Goal: Information Seeking & Learning: Find specific page/section

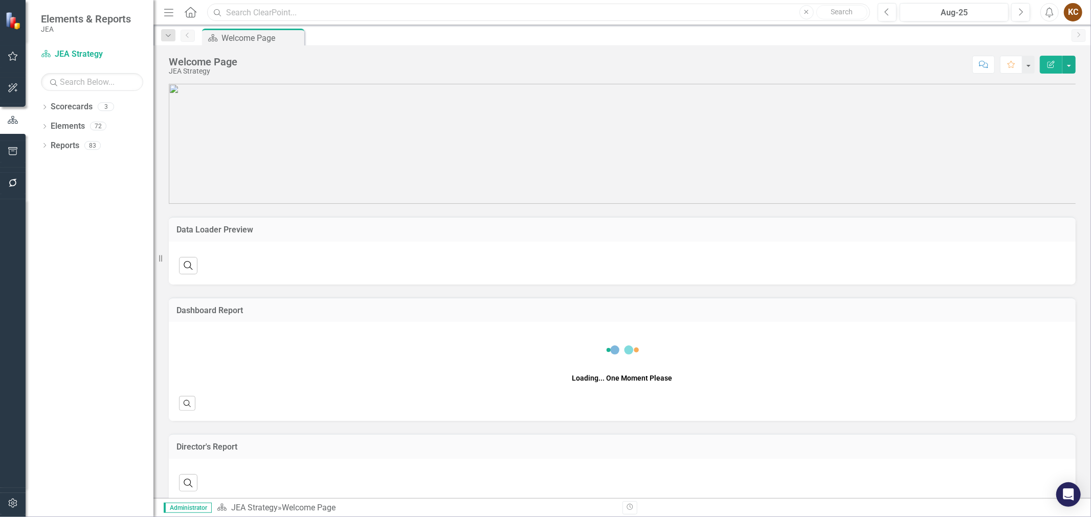
click at [251, 14] on input "text" at bounding box center [538, 13] width 663 height 18
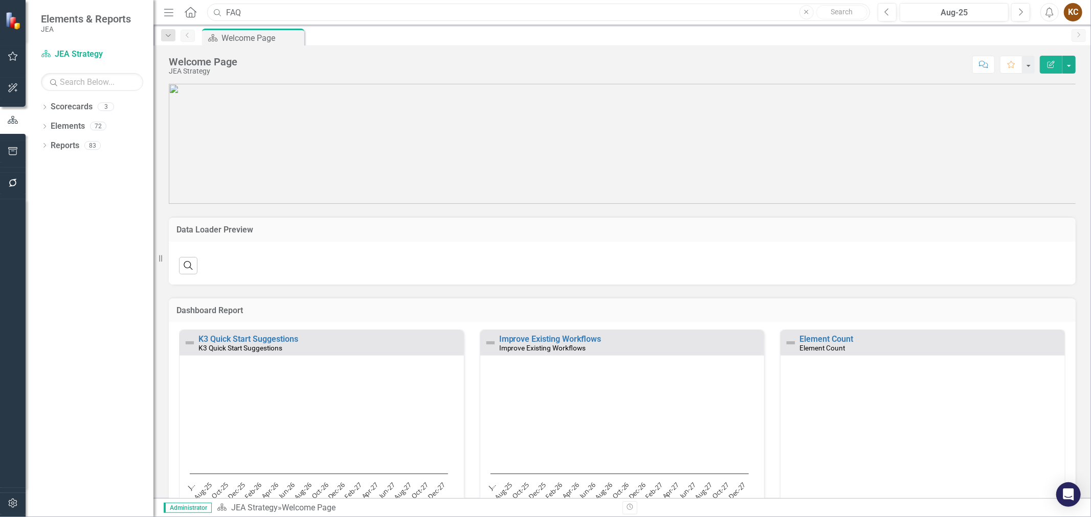
type input "FAQ"
click at [288, 11] on input "FAQ" at bounding box center [538, 13] width 663 height 18
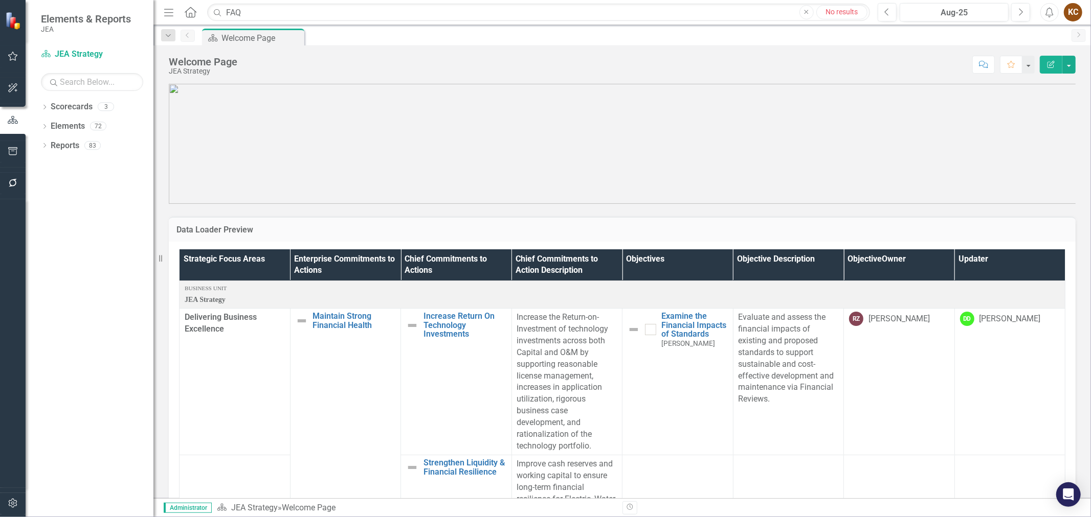
click at [804, 12] on icon "Close" at bounding box center [806, 12] width 5 height 6
click at [169, 13] on icon "Menu" at bounding box center [168, 12] width 13 height 11
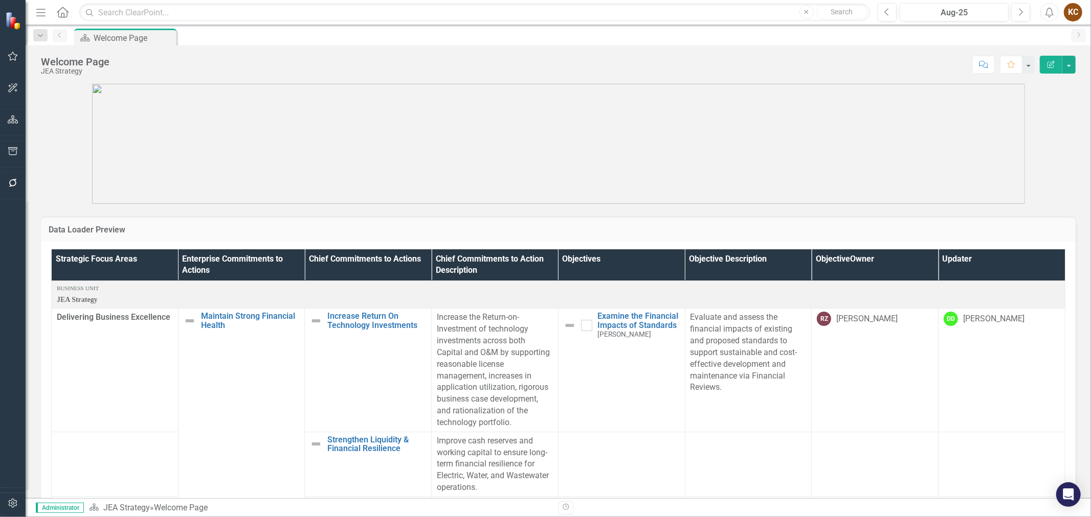
click at [42, 13] on icon "Menu" at bounding box center [40, 12] width 13 height 11
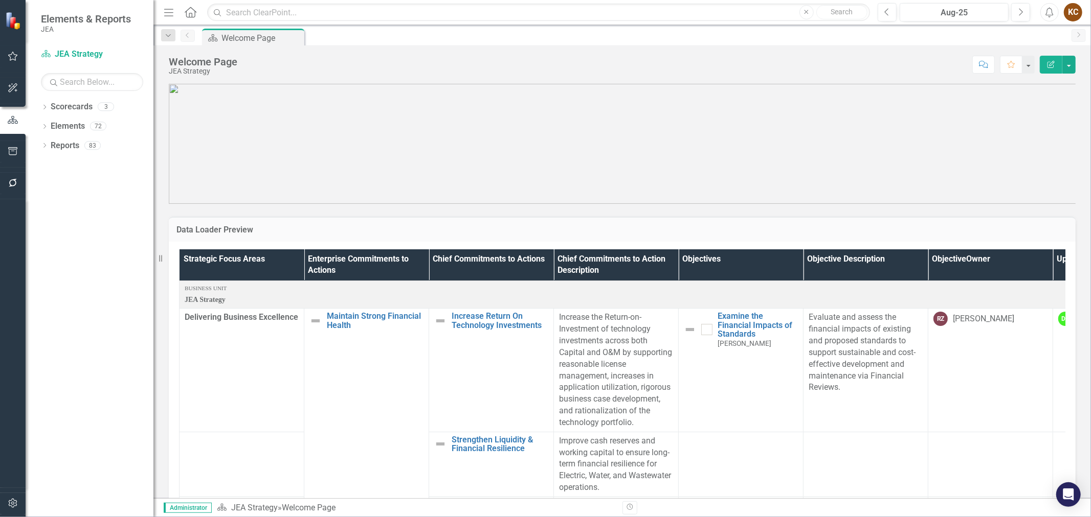
click at [47, 147] on icon "Dropdown" at bounding box center [44, 147] width 7 height 6
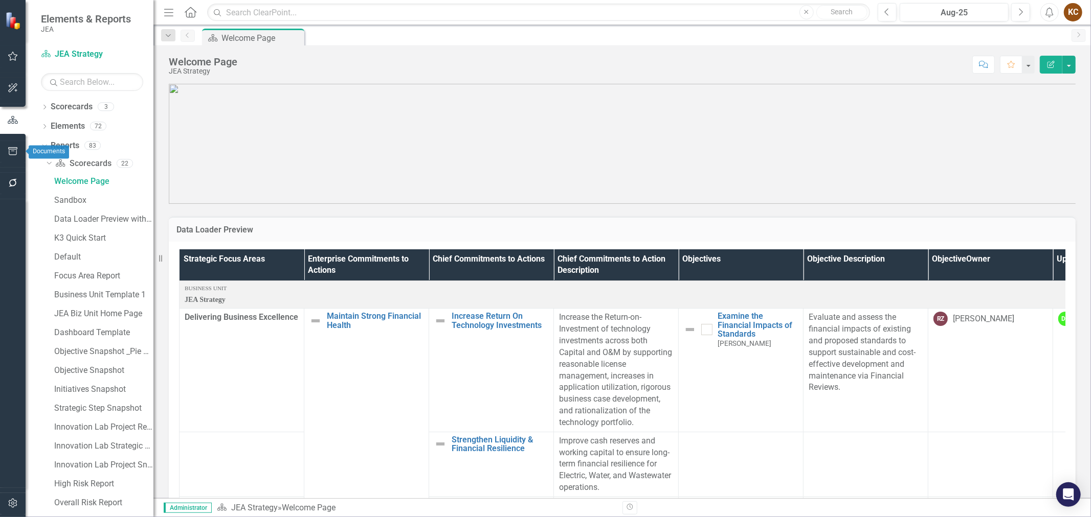
click at [14, 147] on icon "button" at bounding box center [13, 151] width 11 height 8
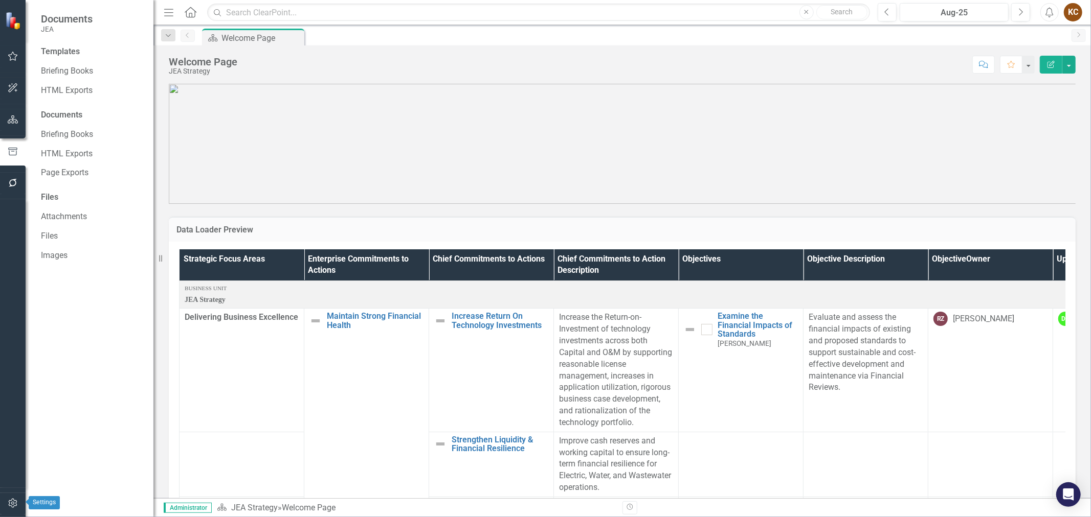
click at [8, 502] on icon "button" at bounding box center [13, 504] width 11 height 8
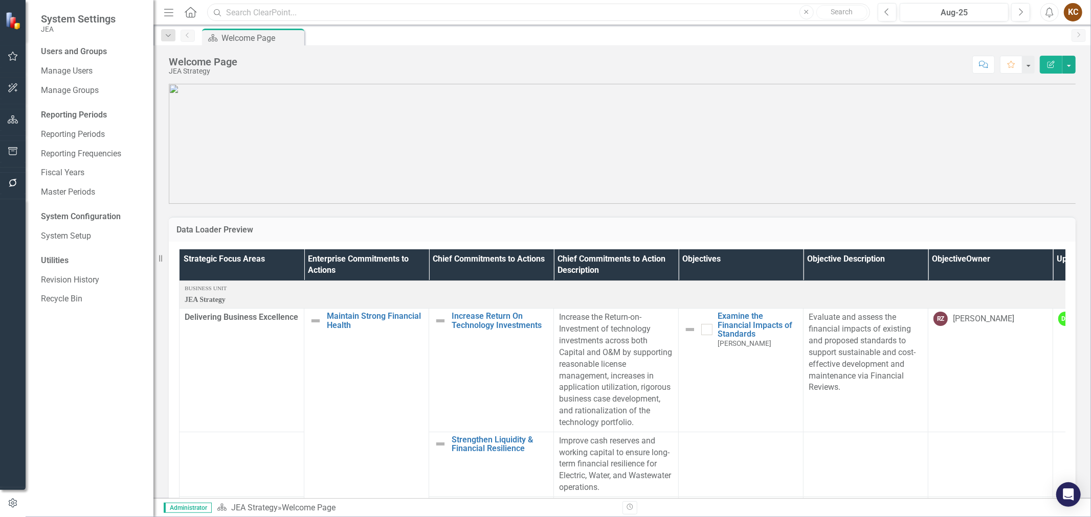
click at [408, 16] on input "text" at bounding box center [538, 13] width 663 height 18
type input "help"
click at [807, 16] on button "Close" at bounding box center [806, 12] width 14 height 14
click at [1073, 9] on div "KC" at bounding box center [1073, 12] width 18 height 18
click at [1055, 125] on link "icon.portal Success Portal" at bounding box center [1041, 127] width 81 height 19
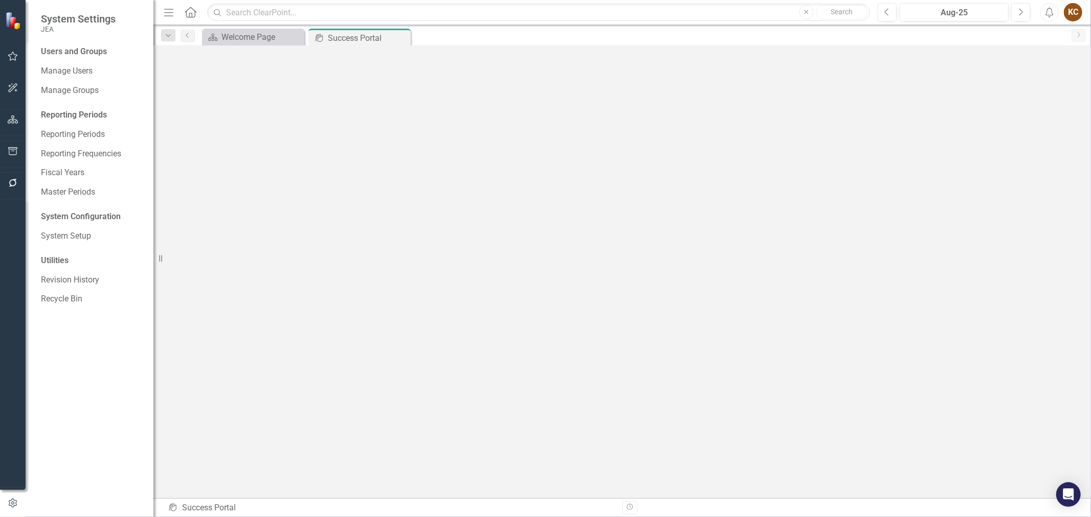
scroll to position [3, 0]
